Goal: Navigation & Orientation: Find specific page/section

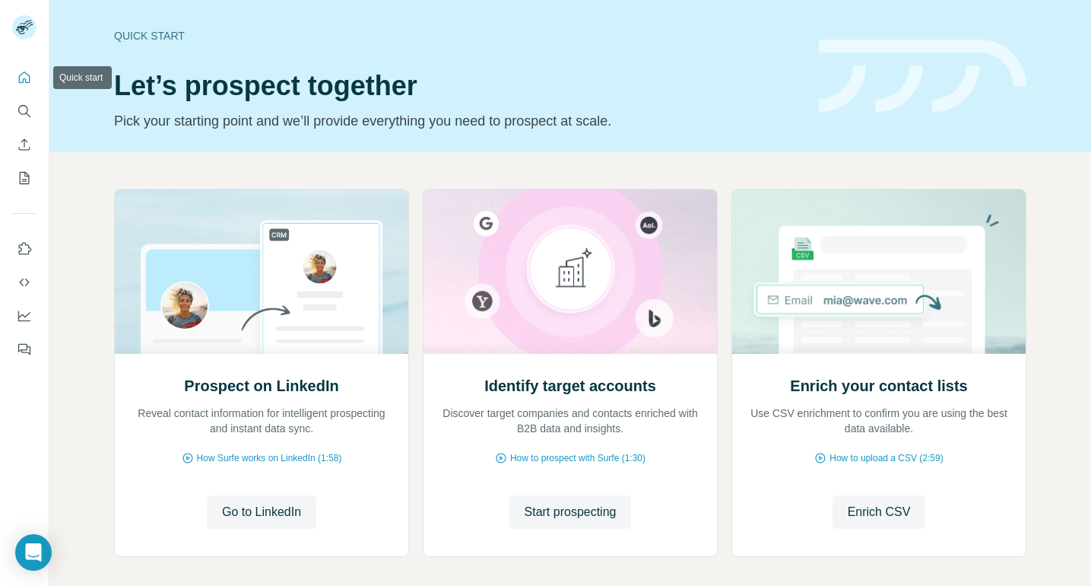
click at [23, 76] on icon "Quick start" at bounding box center [24, 77] width 15 height 15
click at [28, 84] on icon "Quick start" at bounding box center [24, 77] width 15 height 15
click at [27, 114] on icon "Search" at bounding box center [24, 110] width 15 height 15
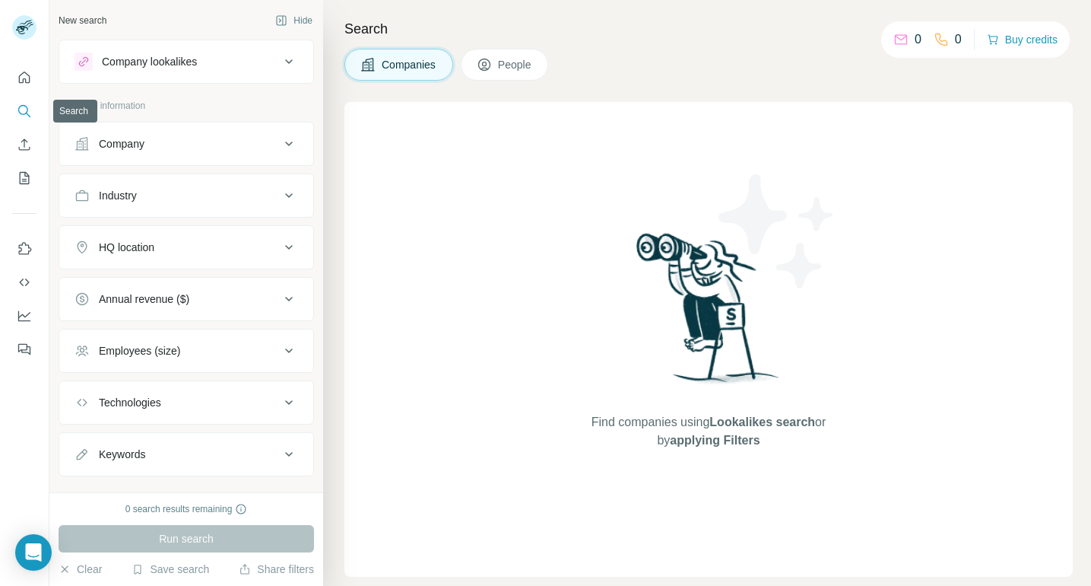
click at [24, 132] on button "Enrich CSV" at bounding box center [24, 144] width 24 height 27
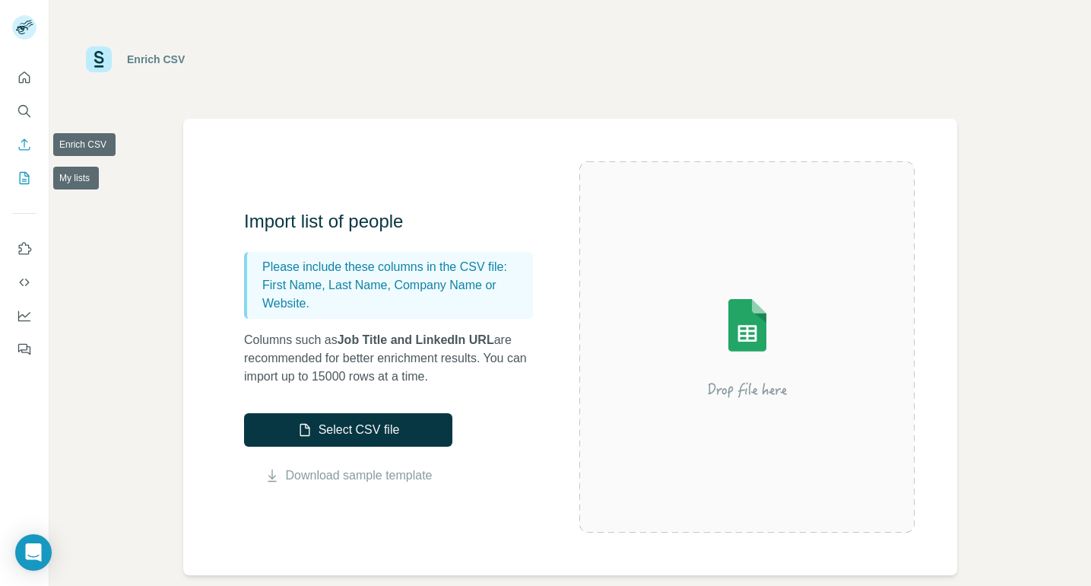
click at [32, 172] on button "My lists" at bounding box center [24, 177] width 24 height 27
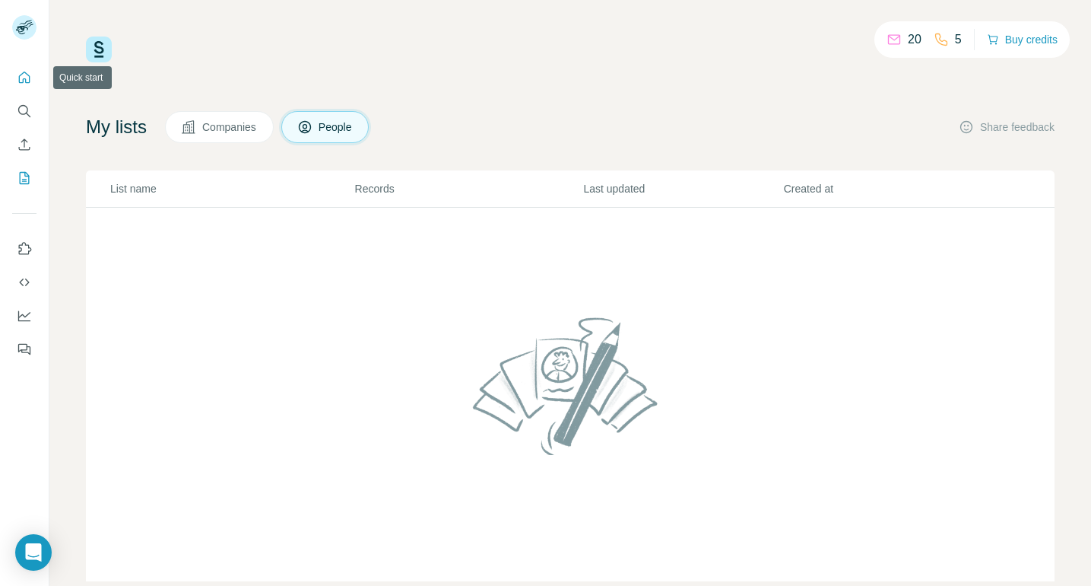
click at [21, 52] on div at bounding box center [27, 30] width 44 height 50
click at [24, 80] on icon "Quick start" at bounding box center [24, 77] width 15 height 15
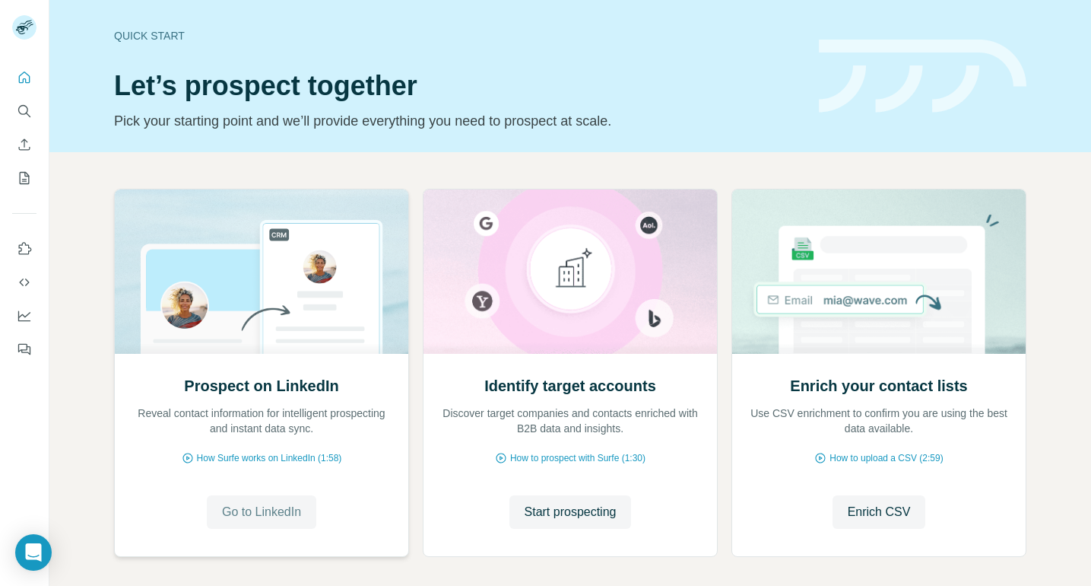
click at [231, 503] on span "Go to LinkedIn" at bounding box center [261, 512] width 79 height 18
